Goal: Transaction & Acquisition: Purchase product/service

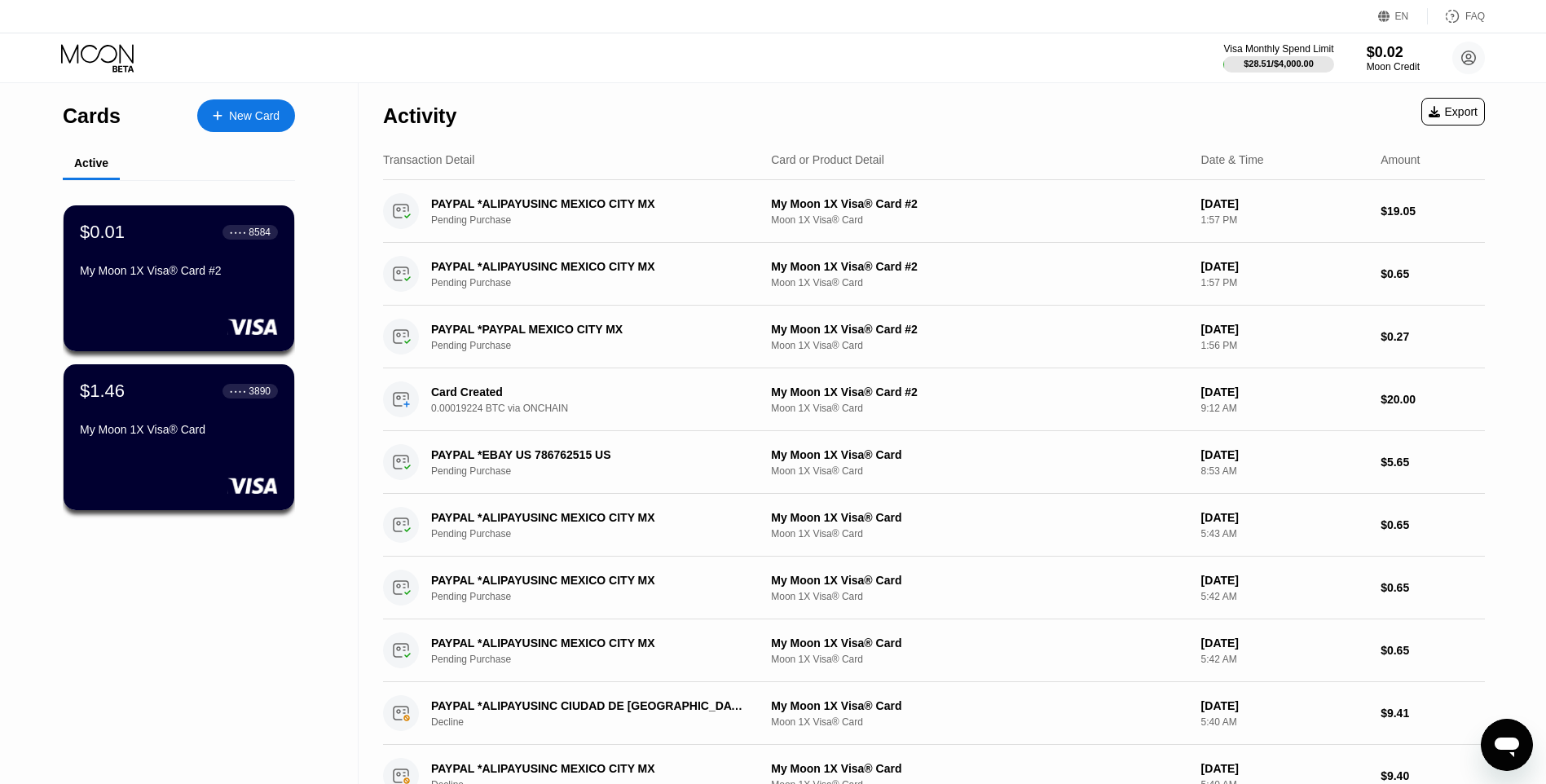
click at [223, 116] on div at bounding box center [226, 116] width 7 height 14
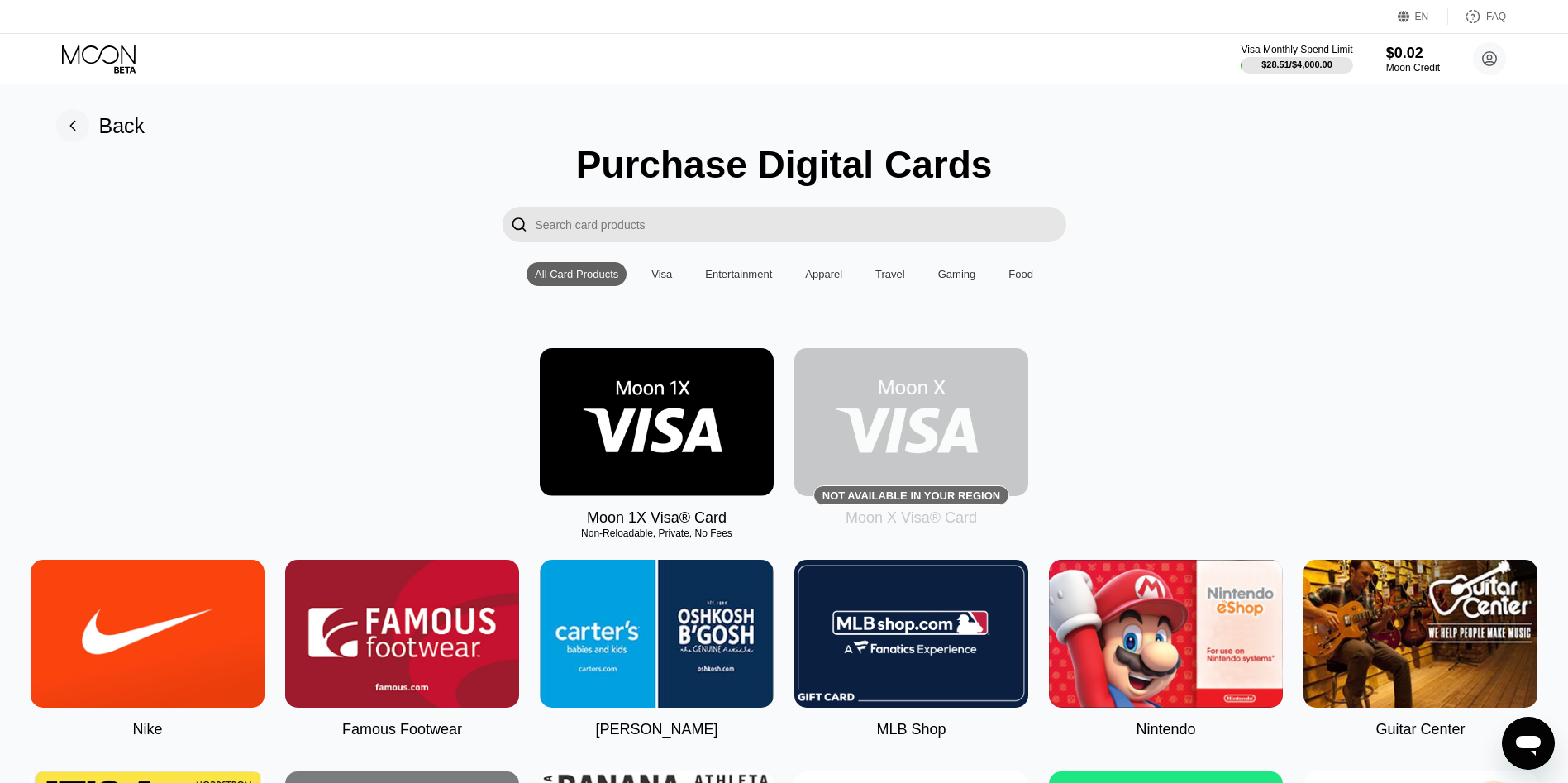
click at [678, 395] on img at bounding box center [656, 422] width 234 height 148
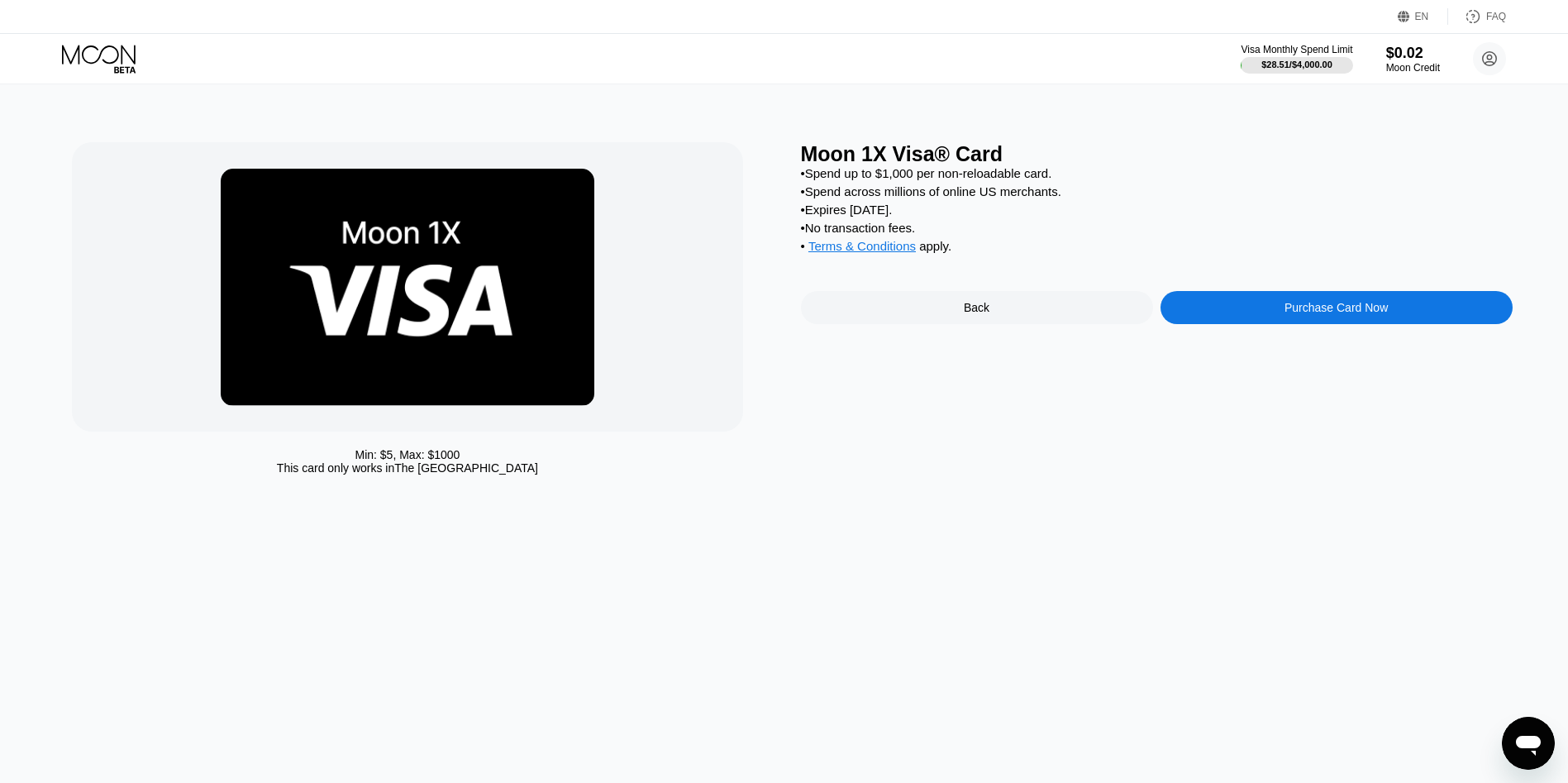
click at [1242, 324] on div "Purchase Card Now" at bounding box center [1336, 307] width 352 height 33
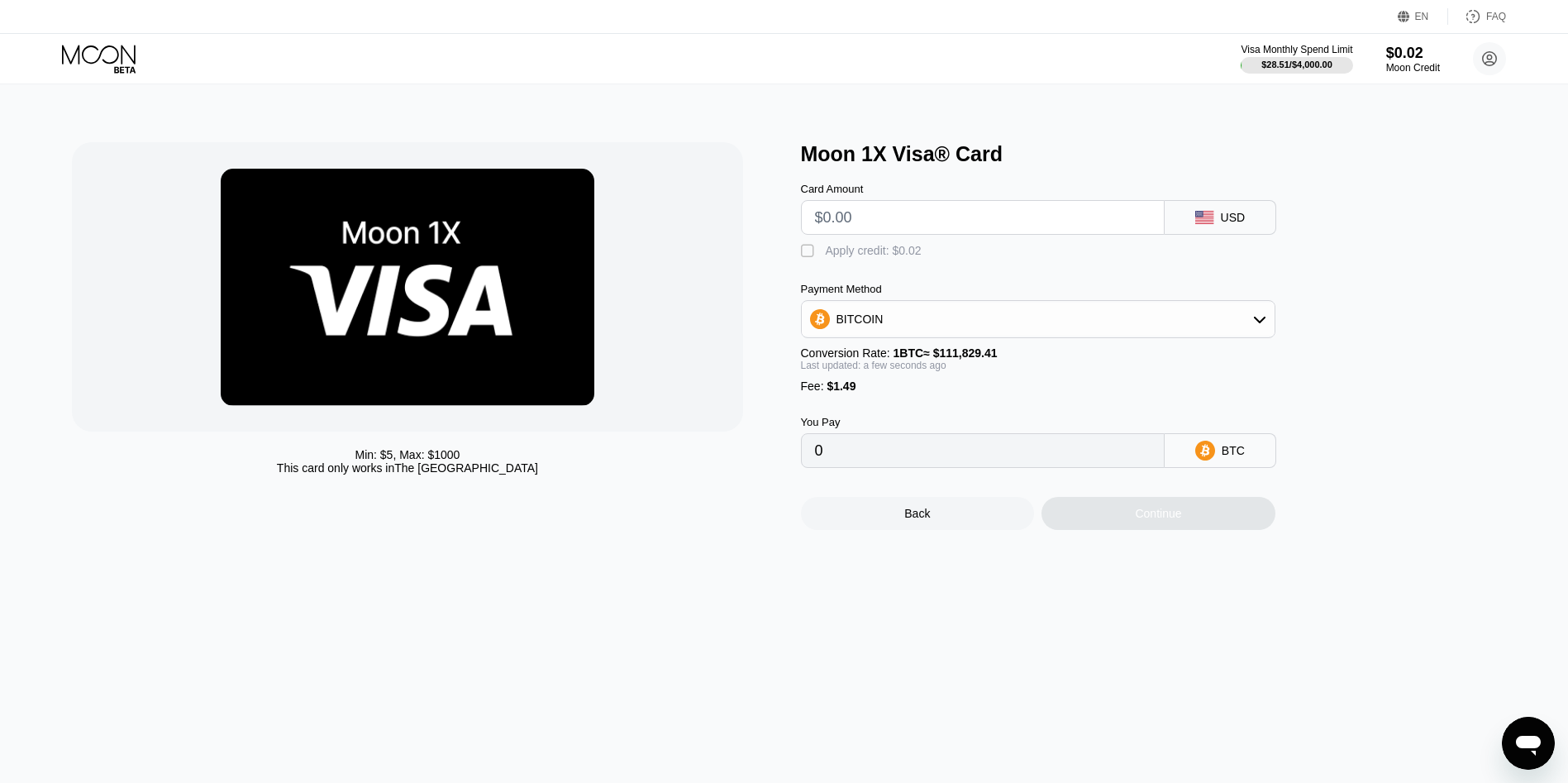
click at [948, 232] on input "text" at bounding box center [982, 217] width 336 height 33
type input "$11"
type input "0.00011169"
click at [1092, 530] on div "Continue" at bounding box center [1158, 513] width 234 height 33
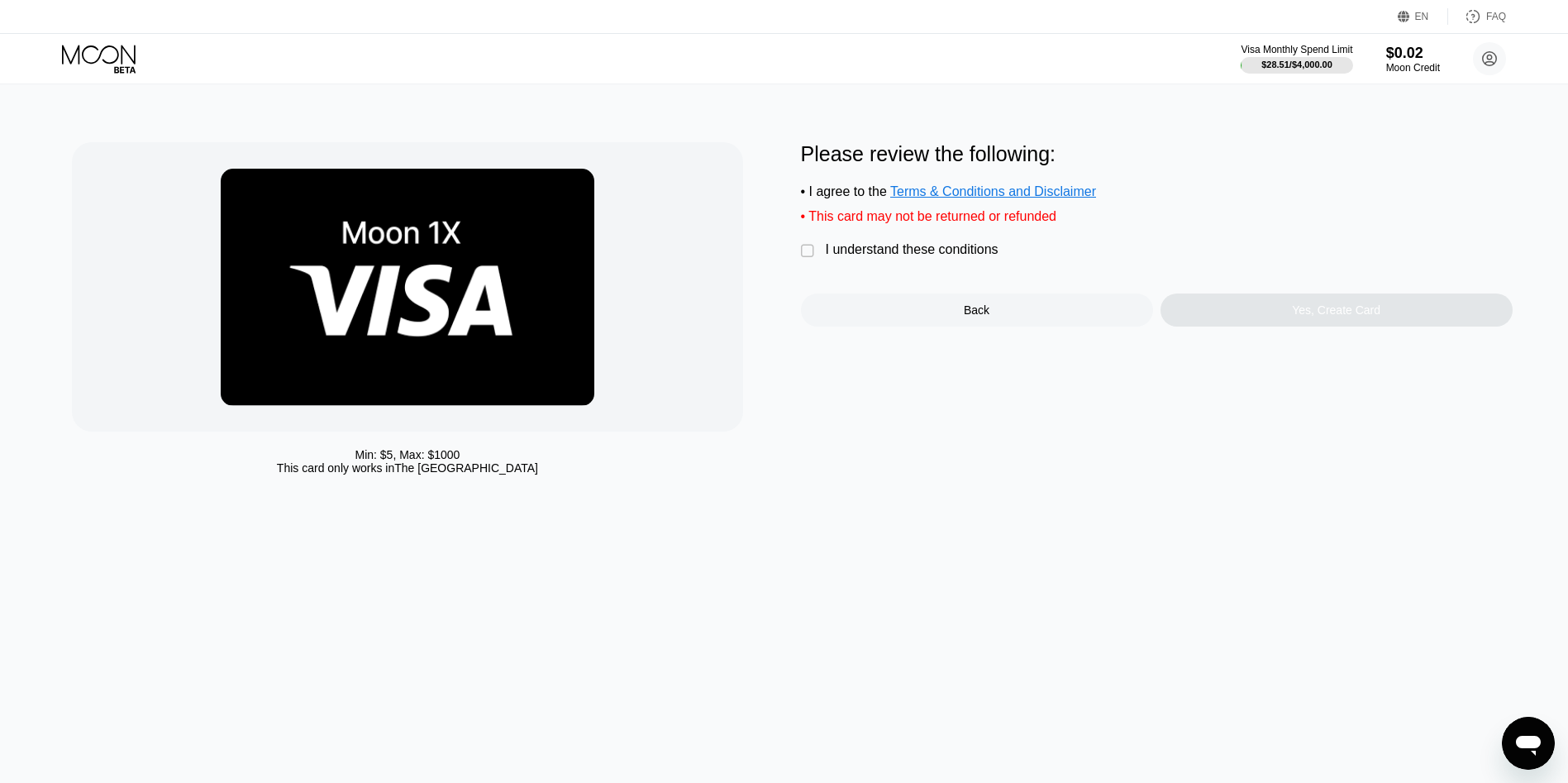
click at [962, 257] on div "I understand these conditions" at bounding box center [912, 249] width 173 height 14
click at [1206, 315] on div "Yes, Create Card" at bounding box center [1336, 310] width 352 height 33
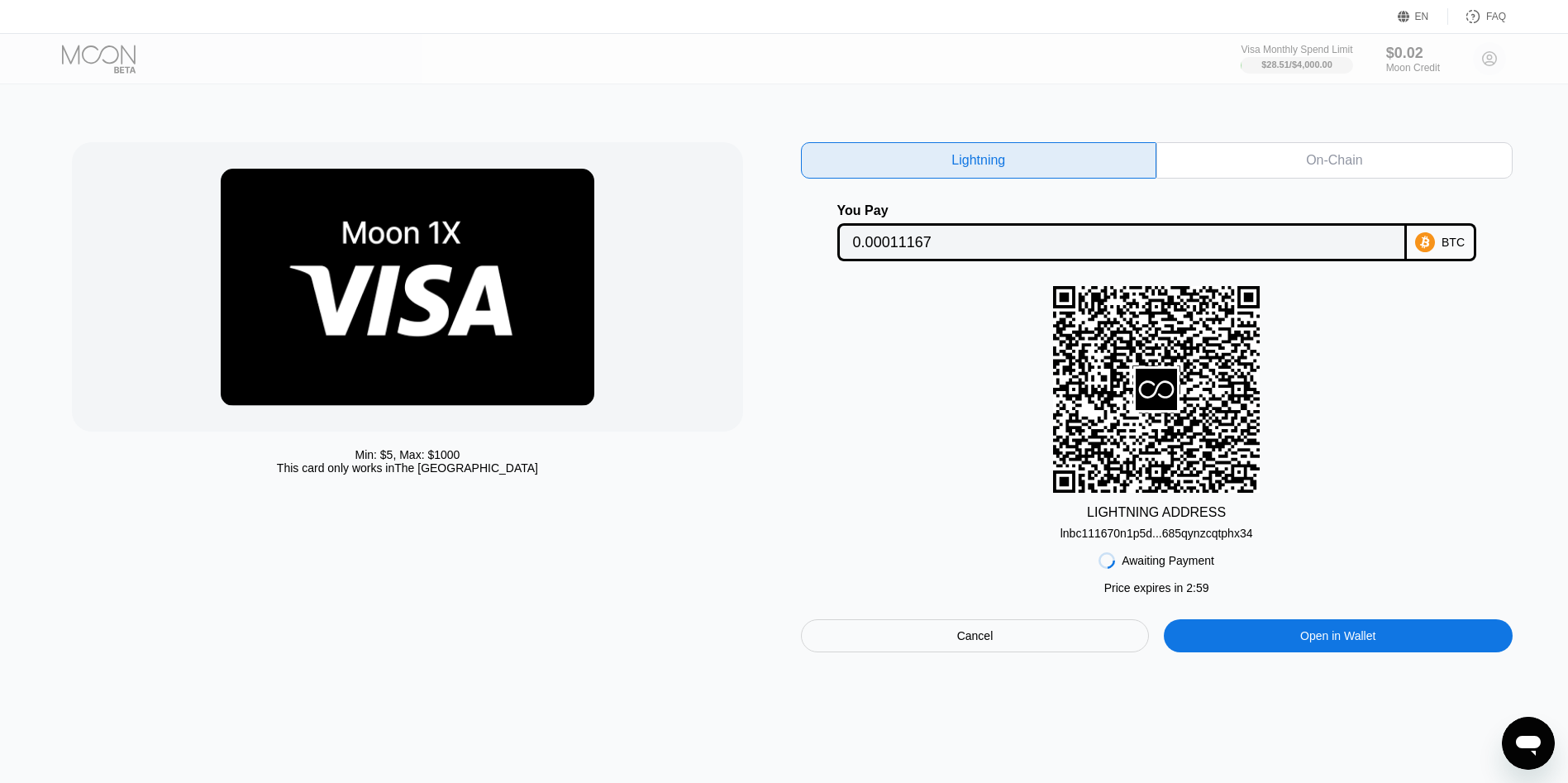
click at [1226, 172] on div "On-Chain" at bounding box center [1334, 161] width 356 height 37
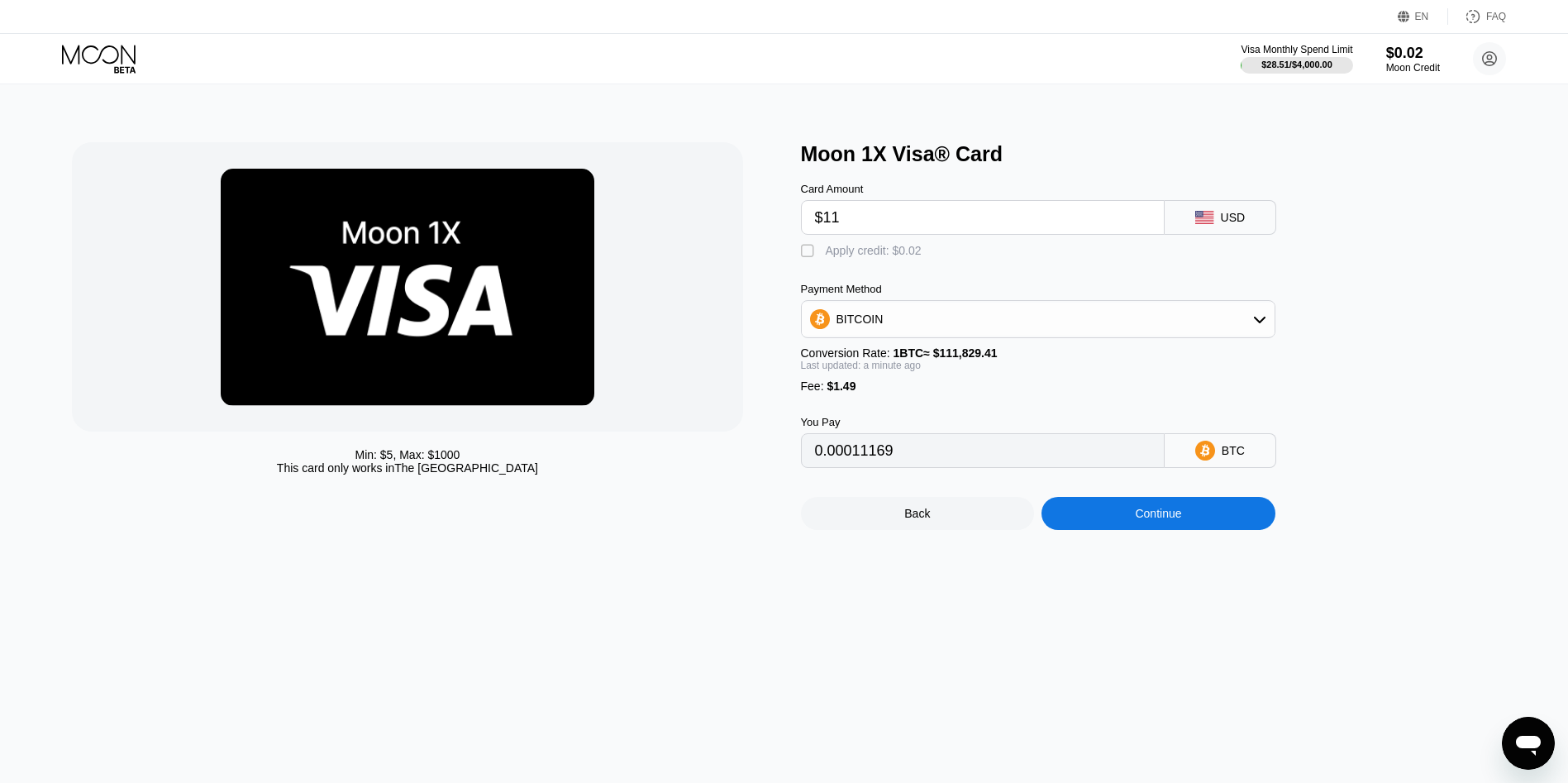
drag, startPoint x: 854, startPoint y: 222, endPoint x: 823, endPoint y: 221, distance: 31.0
click at [823, 221] on input "$11" at bounding box center [982, 217] width 336 height 33
type input "$1"
type input "0.00002227"
type input "$10"
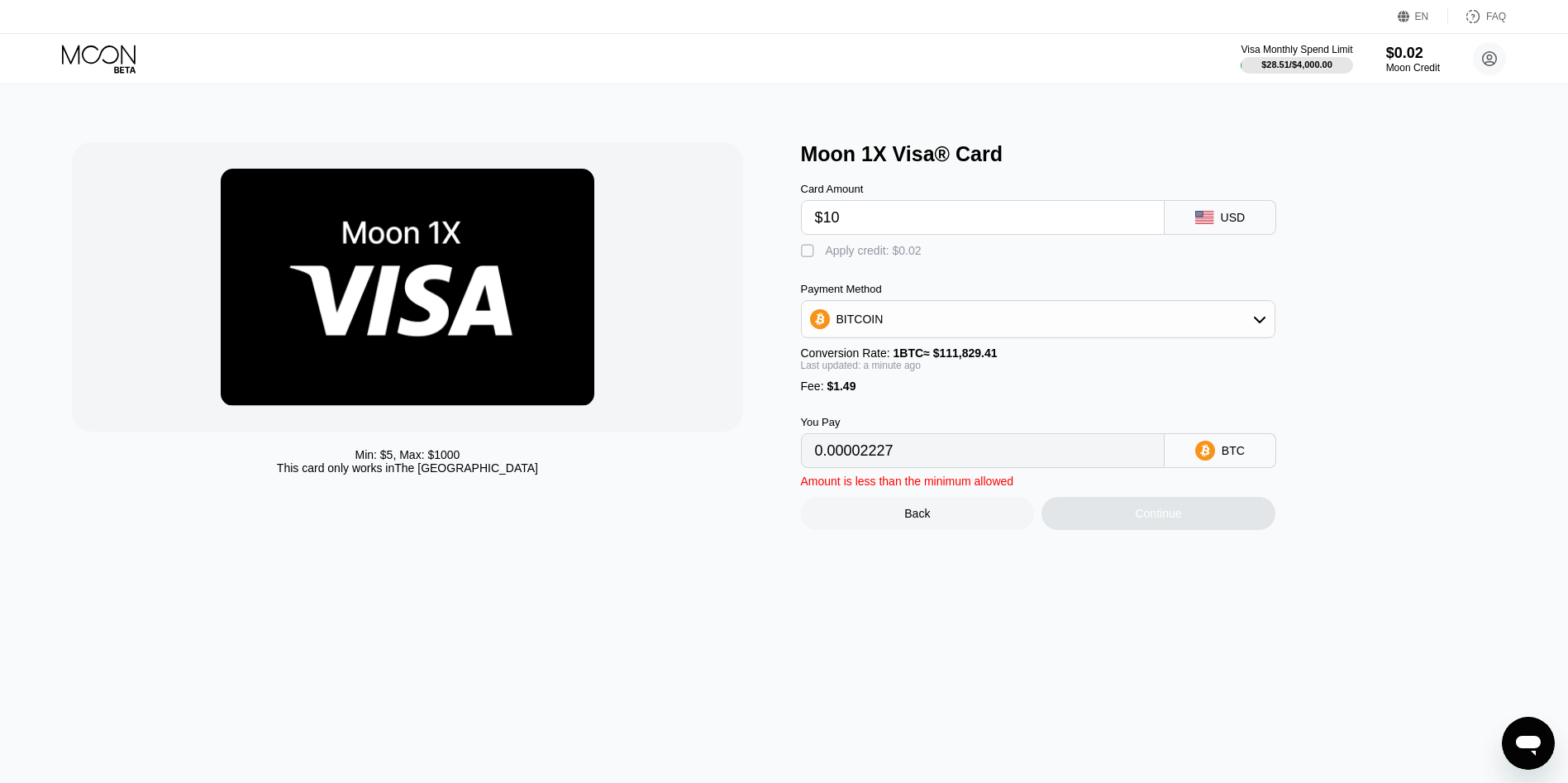
type input "0.00010275"
type input "$10.5"
type input "0.00010722"
type input "$10.50"
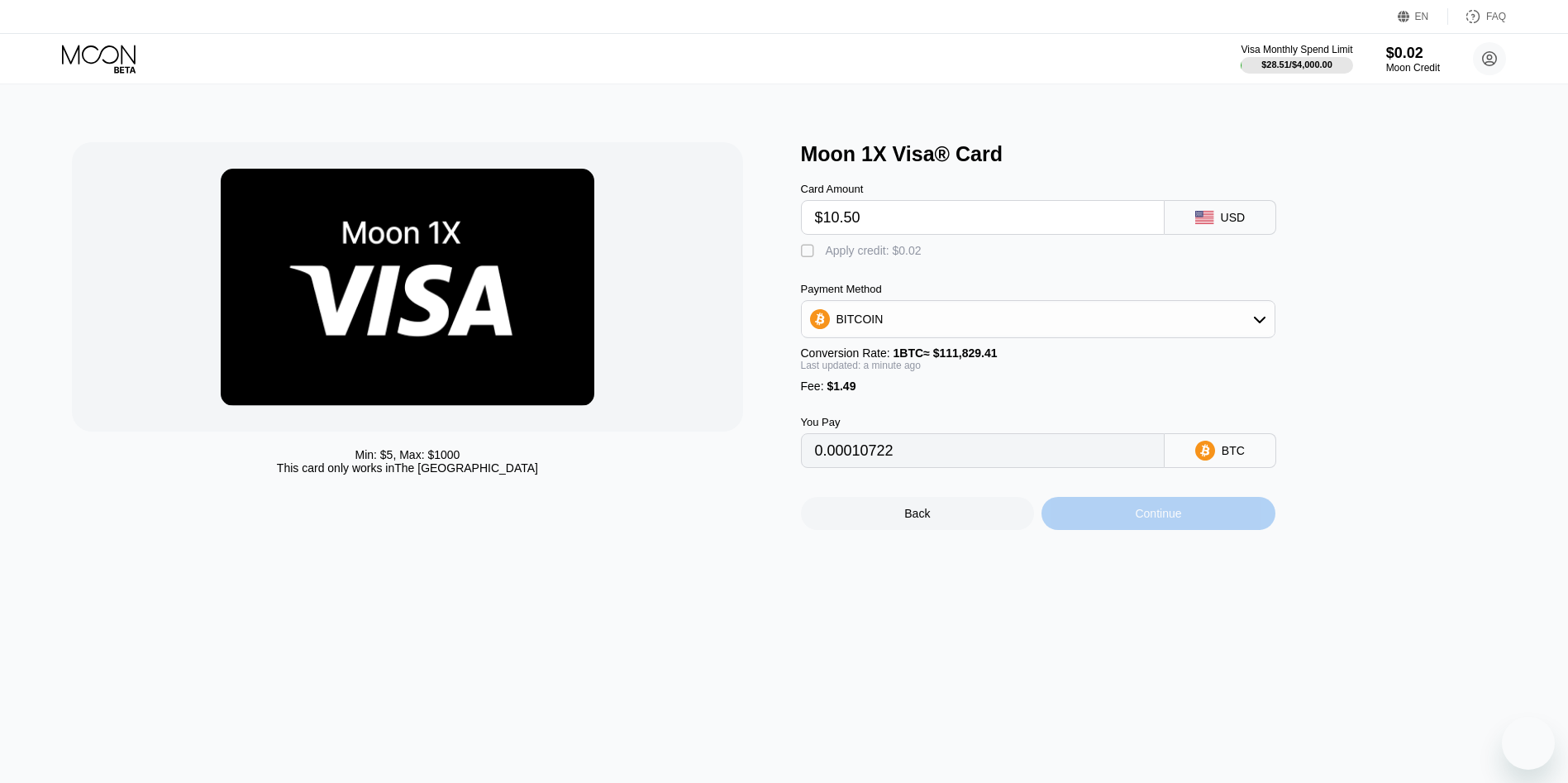
click at [1078, 528] on div "Continue" at bounding box center [1158, 513] width 234 height 33
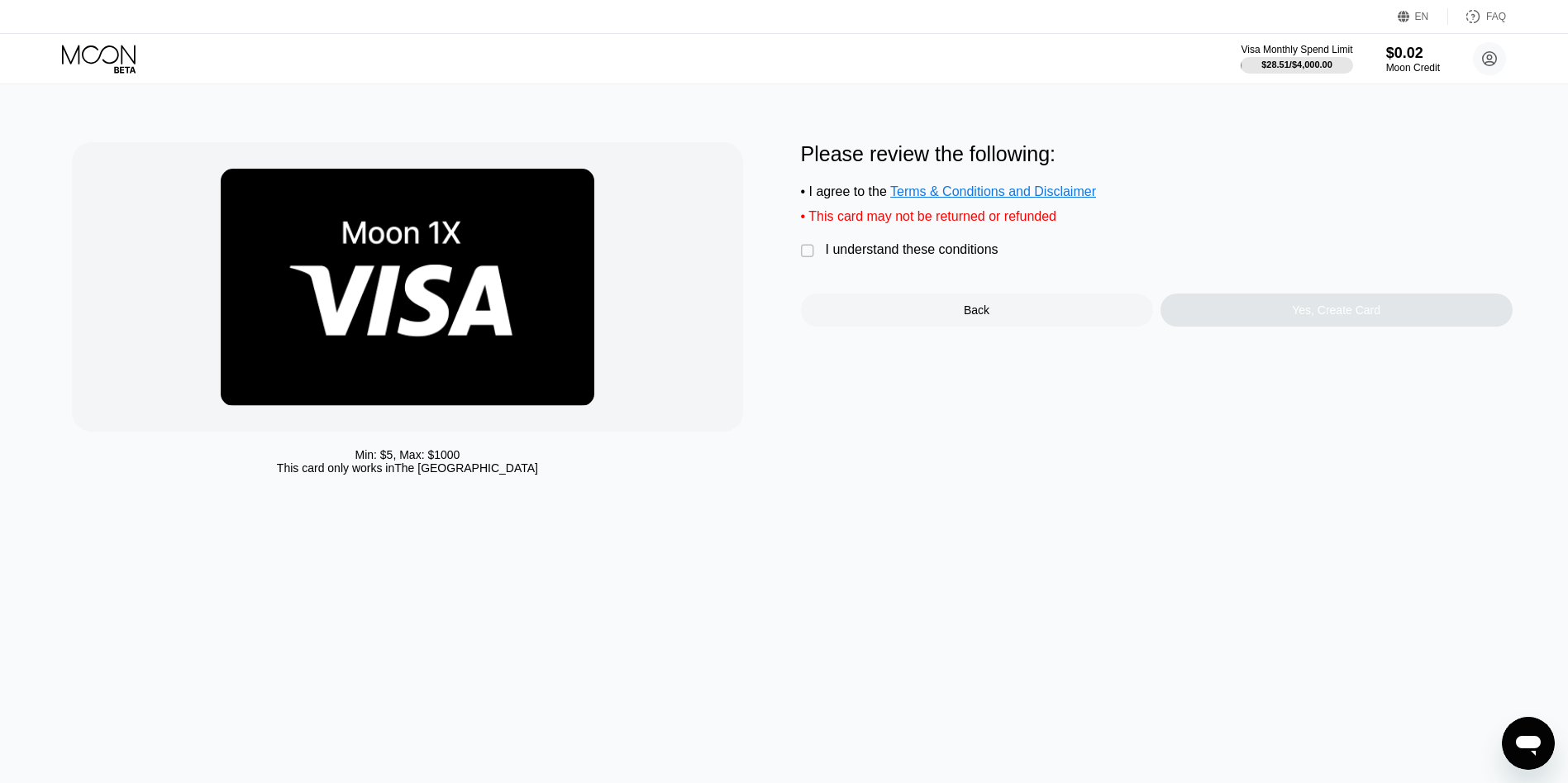
click at [822, 251] on div " I understand these conditions" at bounding box center [904, 251] width 206 height 17
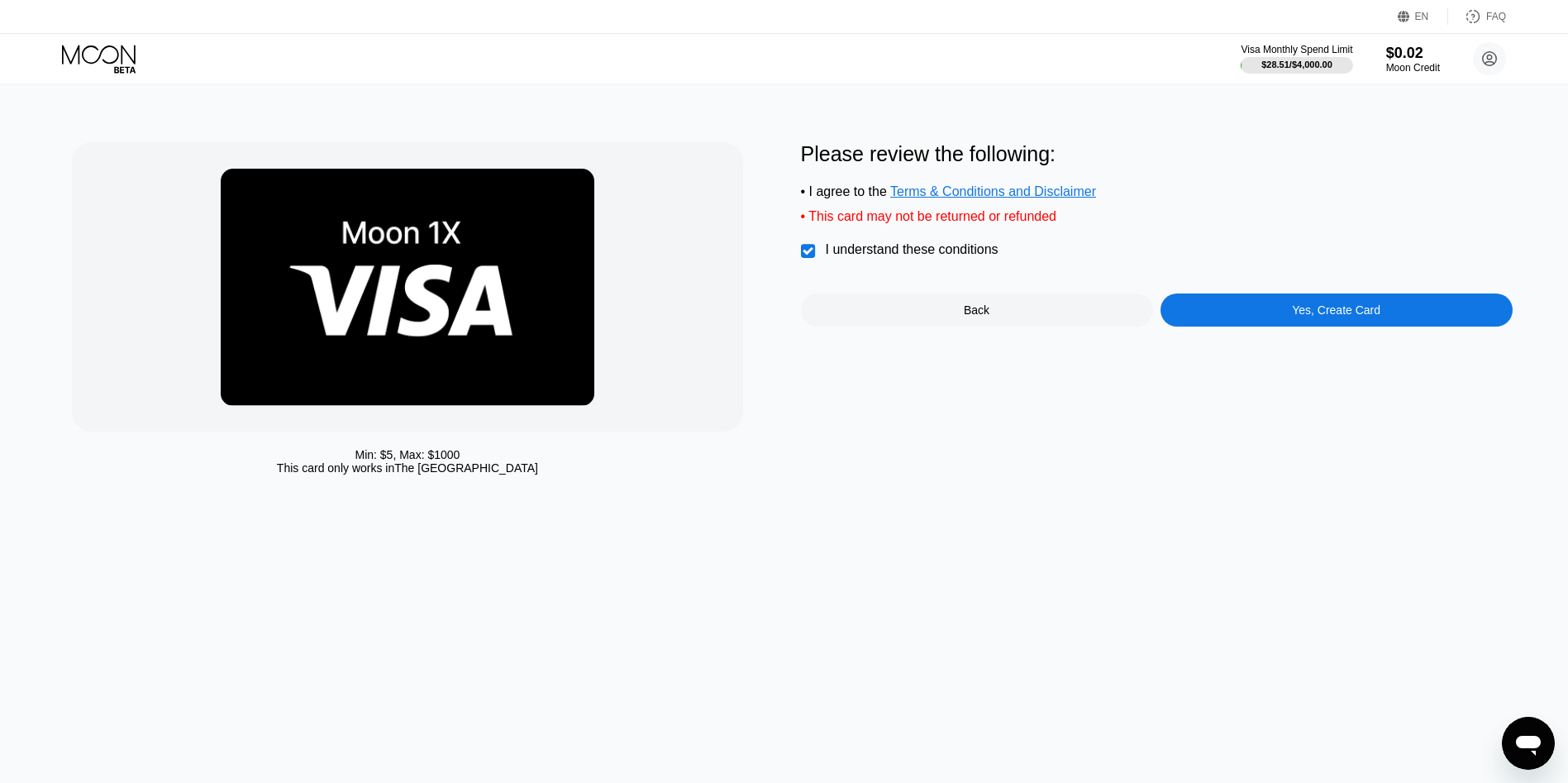
click at [1206, 316] on div "Yes, Create Card" at bounding box center [1336, 310] width 352 height 33
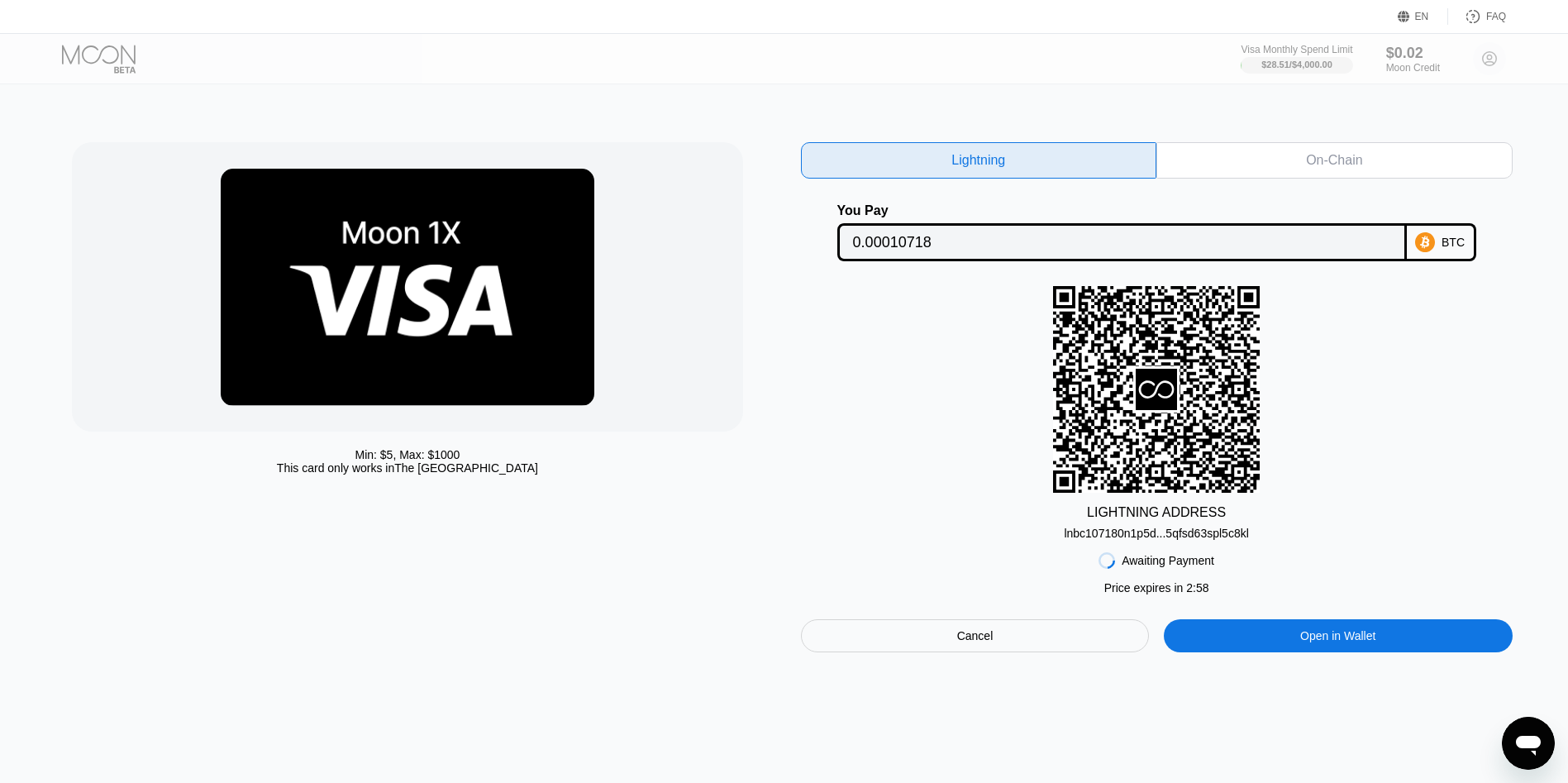
click at [1255, 150] on div "On-Chain" at bounding box center [1334, 161] width 356 height 37
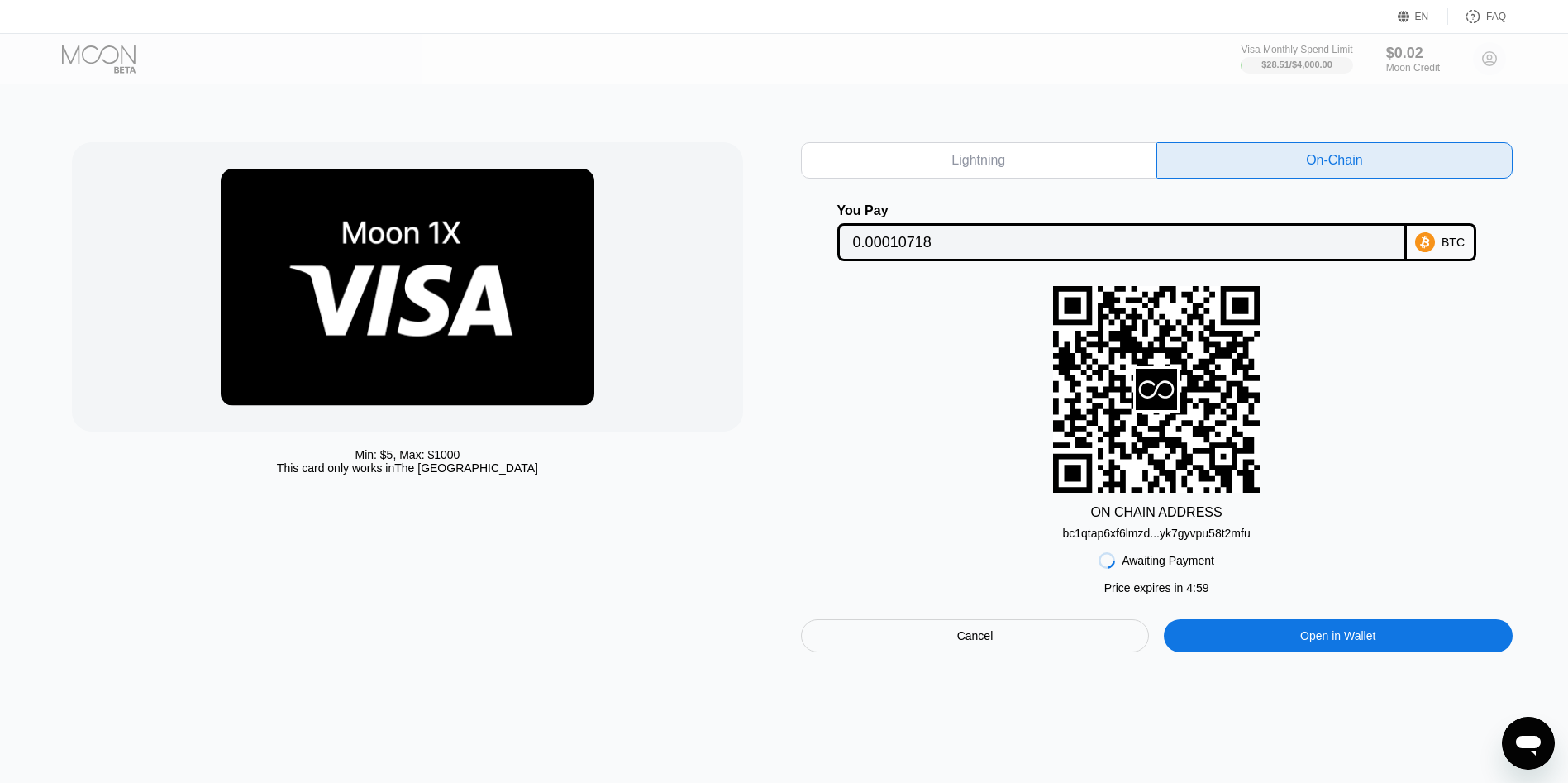
click at [129, 47] on div at bounding box center [113, 59] width 102 height 29
click at [1482, 57] on div "Visa Monthly Spend Limit $28.51 / $4,000.00 $0.02 Moon Credit Tony Tran toeknee…" at bounding box center [1374, 59] width 266 height 33
click at [1485, 59] on div "Visa Monthly Spend Limit $28.51 / $4,000.00 $0.02 Moon Credit Tony Tran toeknee…" at bounding box center [1374, 59] width 266 height 33
click at [983, 643] on div "Cancel" at bounding box center [975, 635] width 37 height 14
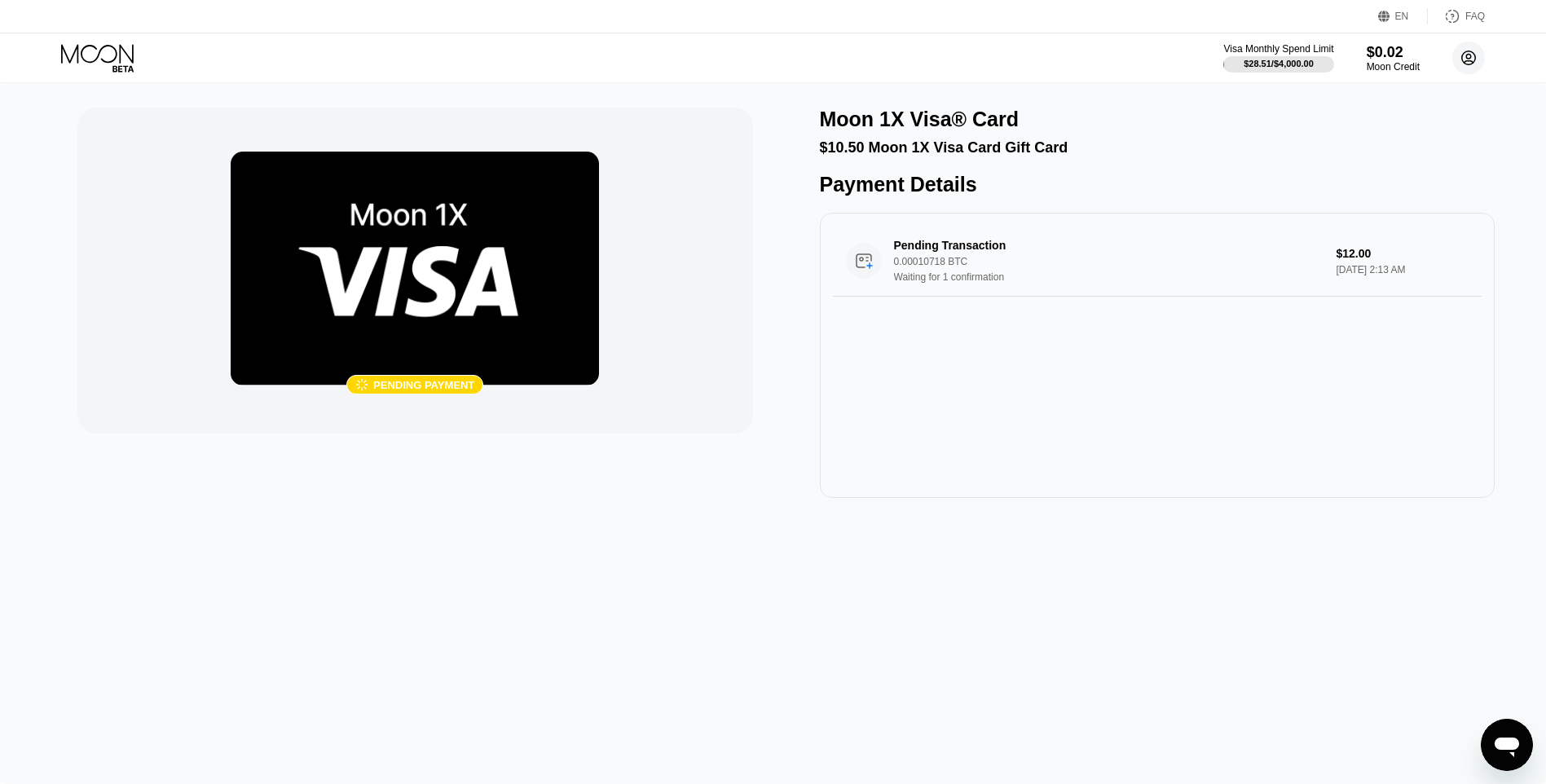
click at [1468, 49] on circle at bounding box center [1468, 58] width 32 height 32
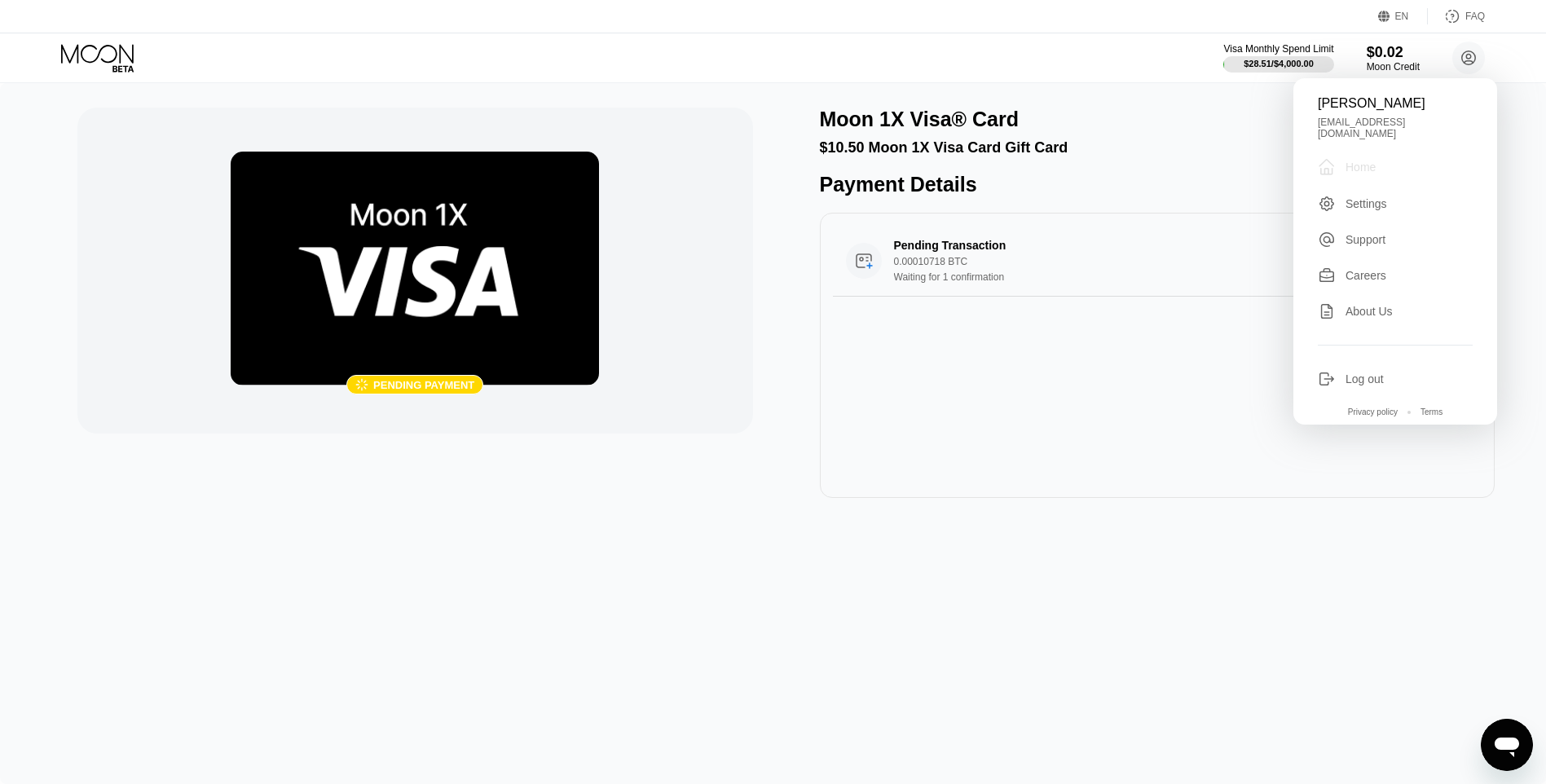
click at [1379, 162] on div " Home" at bounding box center [1394, 167] width 155 height 20
